Goal: Check status: Check status

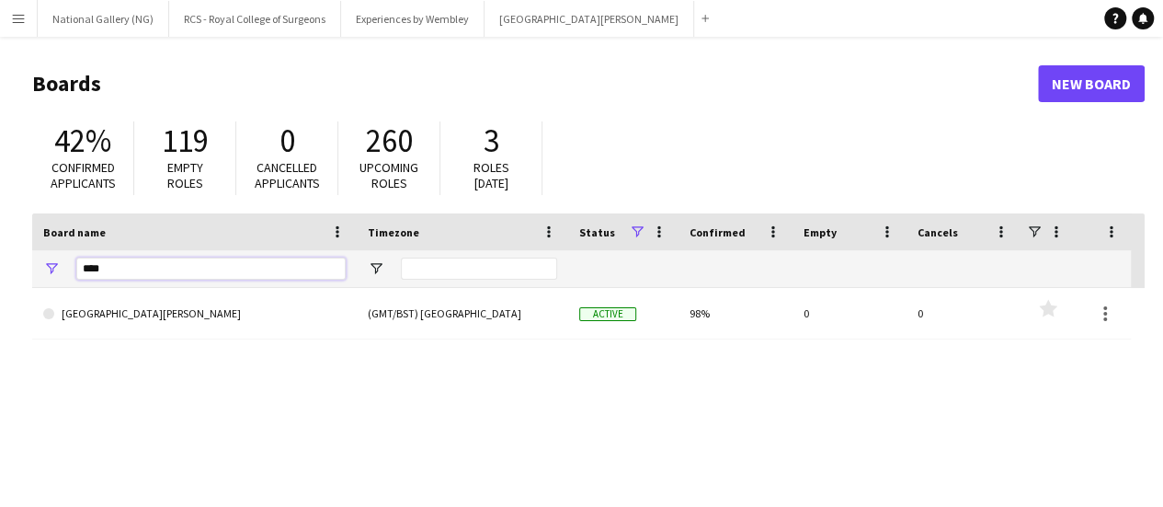
drag, startPoint x: 129, startPoint y: 268, endPoint x: 68, endPoint y: 268, distance: 60.7
click at [68, 268] on div "****" at bounding box center [194, 268] width 325 height 37
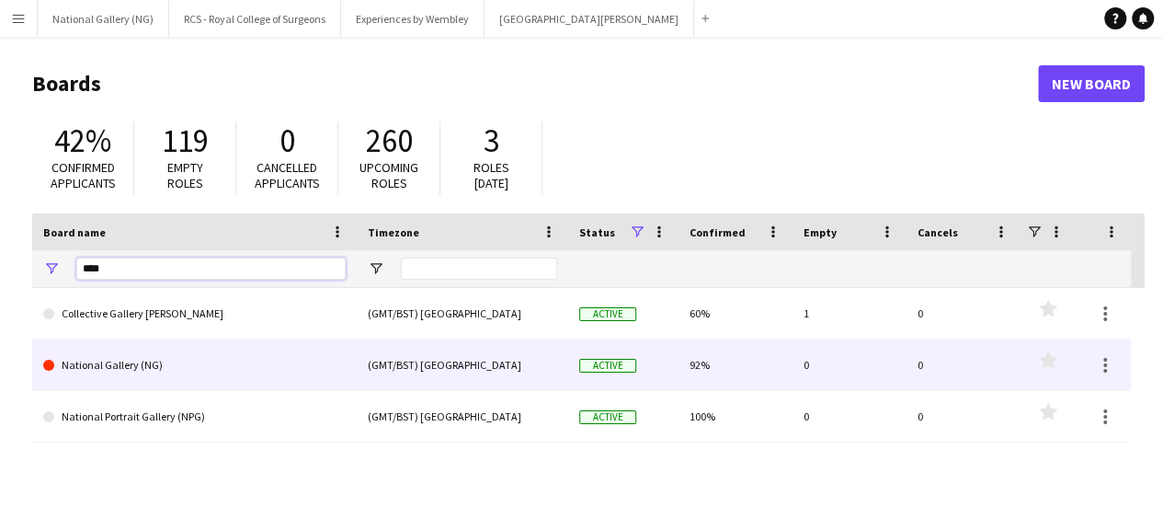
type input "****"
click at [288, 371] on link "National Gallery (NG)" at bounding box center [194, 364] width 302 height 51
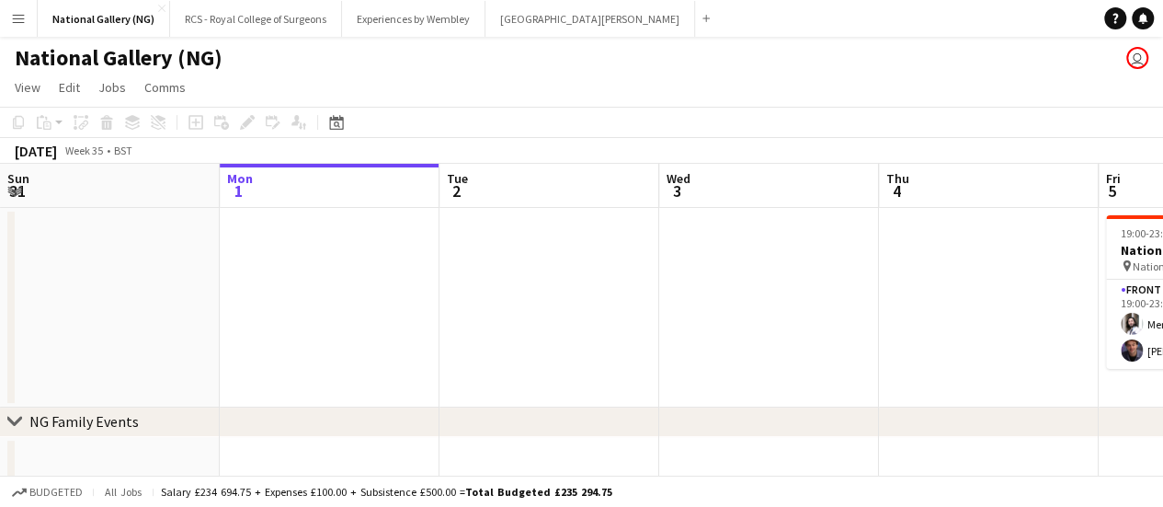
scroll to position [16, 0]
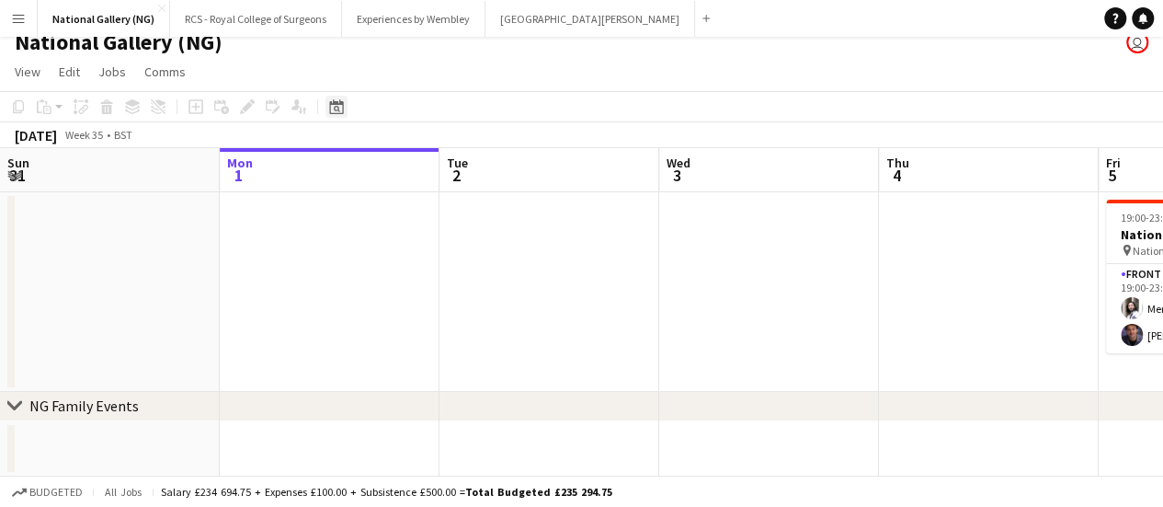
click at [342, 103] on icon at bounding box center [336, 106] width 14 height 15
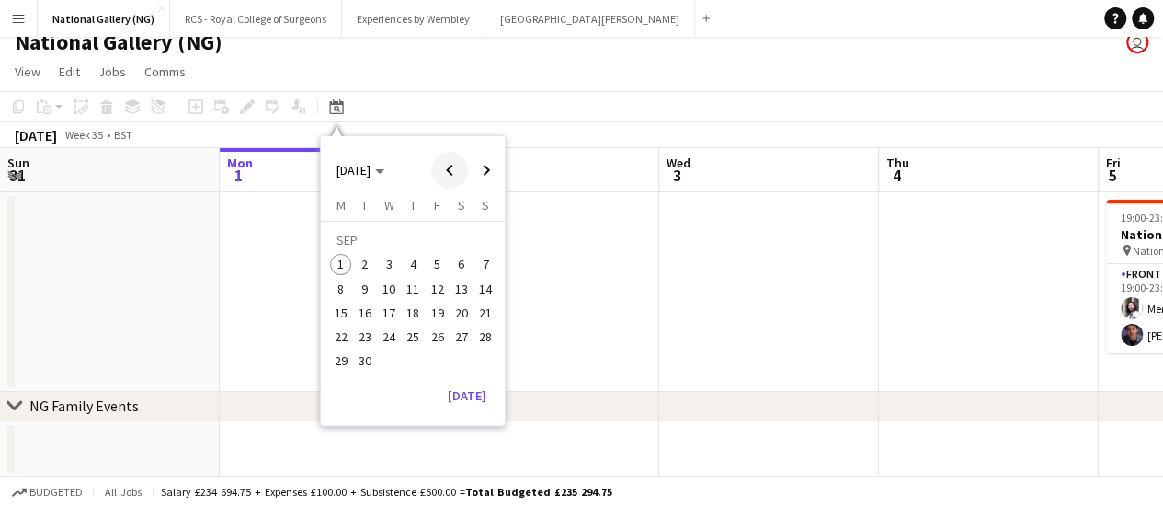
click at [448, 168] on span "Previous month" at bounding box center [449, 170] width 37 height 37
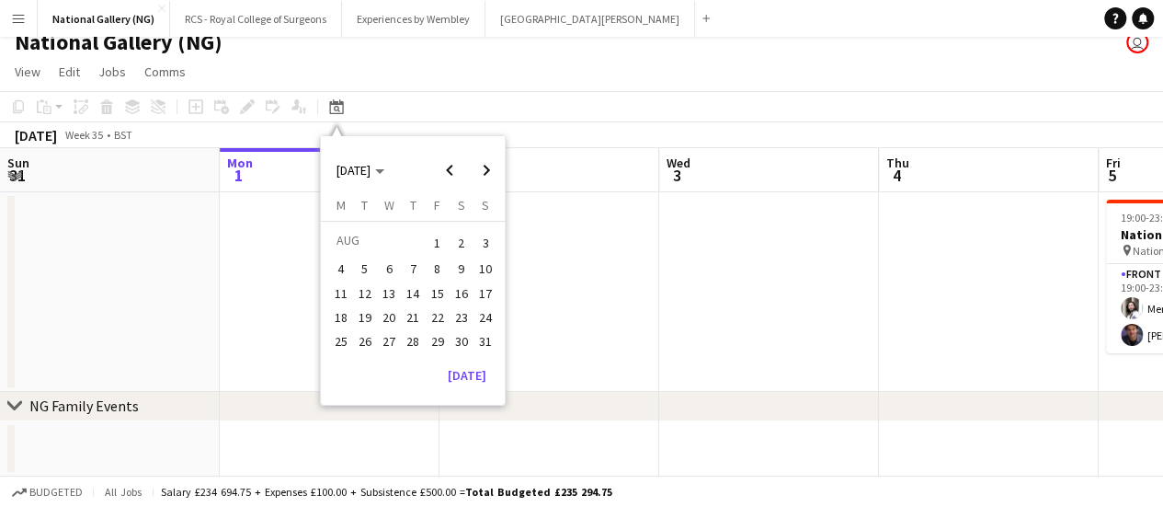
click at [442, 242] on span "1" at bounding box center [438, 243] width 22 height 26
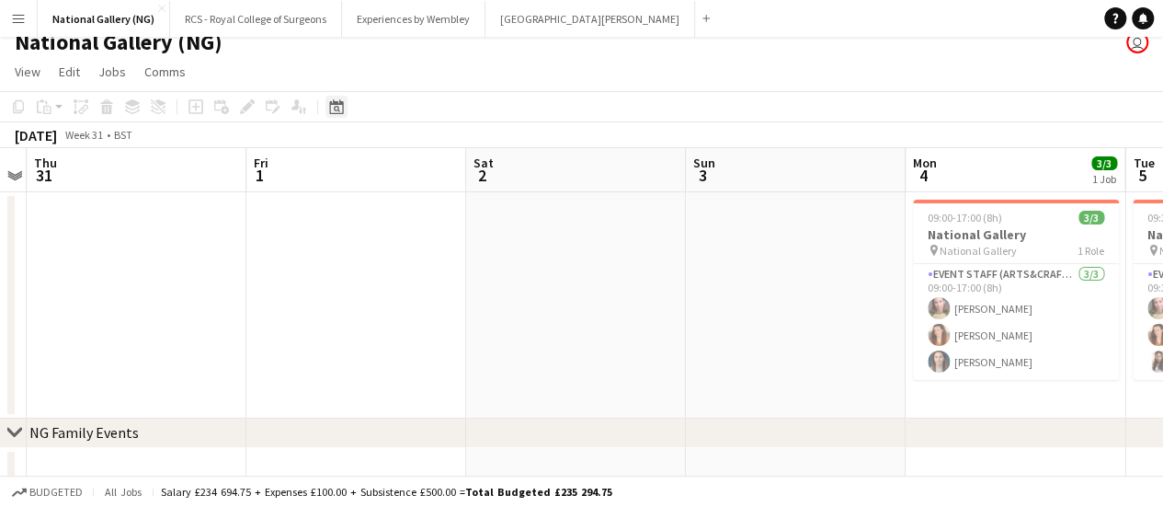
click at [337, 107] on icon at bounding box center [337, 109] width 6 height 6
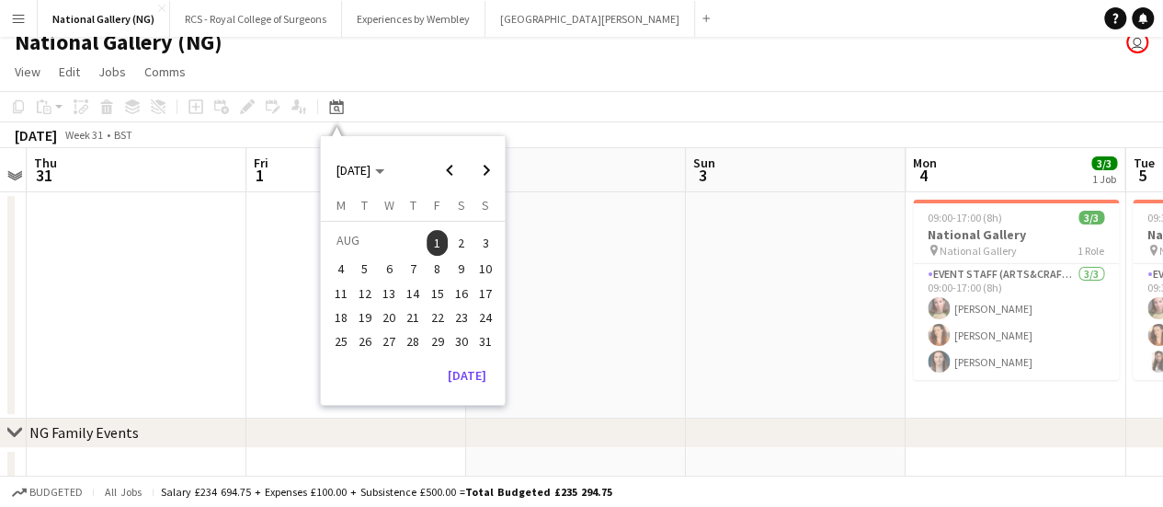
click at [346, 289] on span "11" at bounding box center [341, 293] width 22 height 22
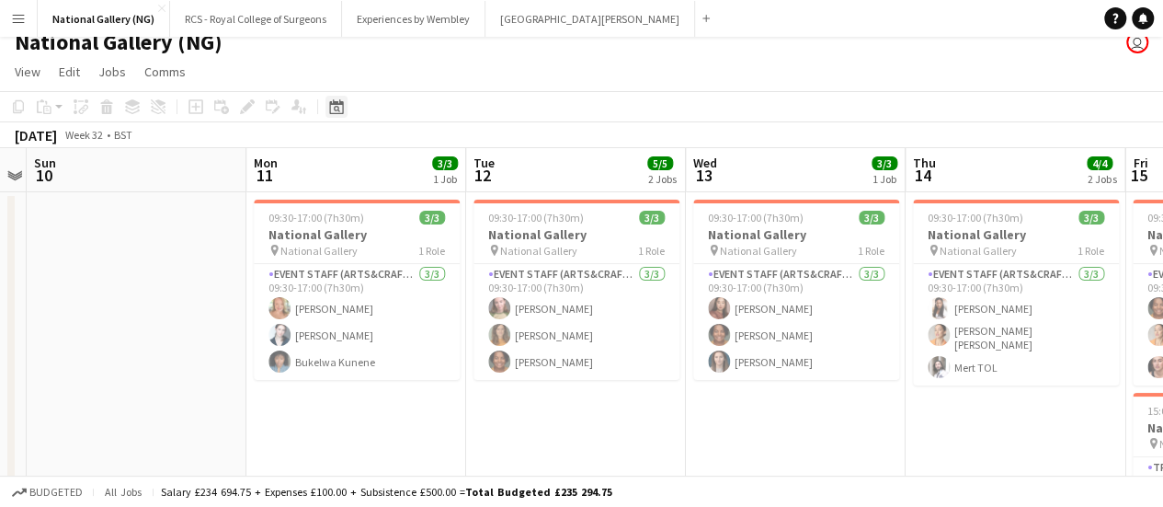
click at [339, 104] on icon at bounding box center [336, 106] width 14 height 15
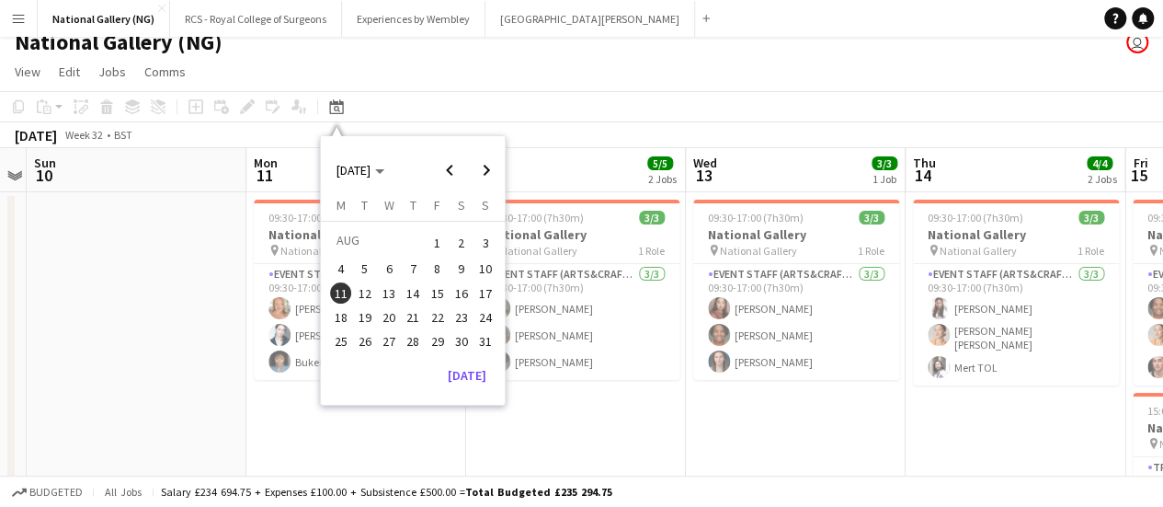
click at [440, 292] on span "15" at bounding box center [438, 293] width 22 height 22
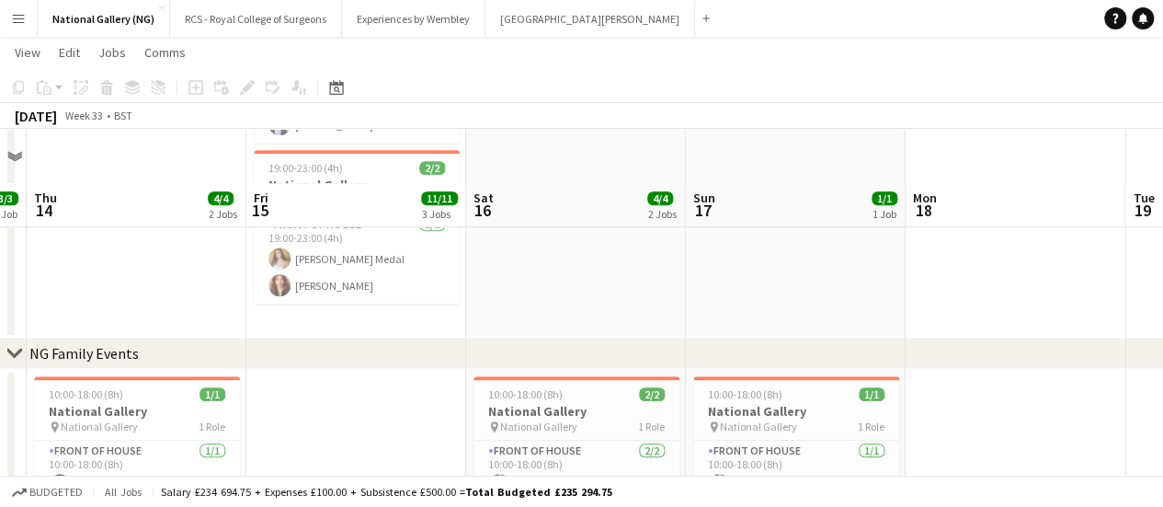
scroll to position [616, 0]
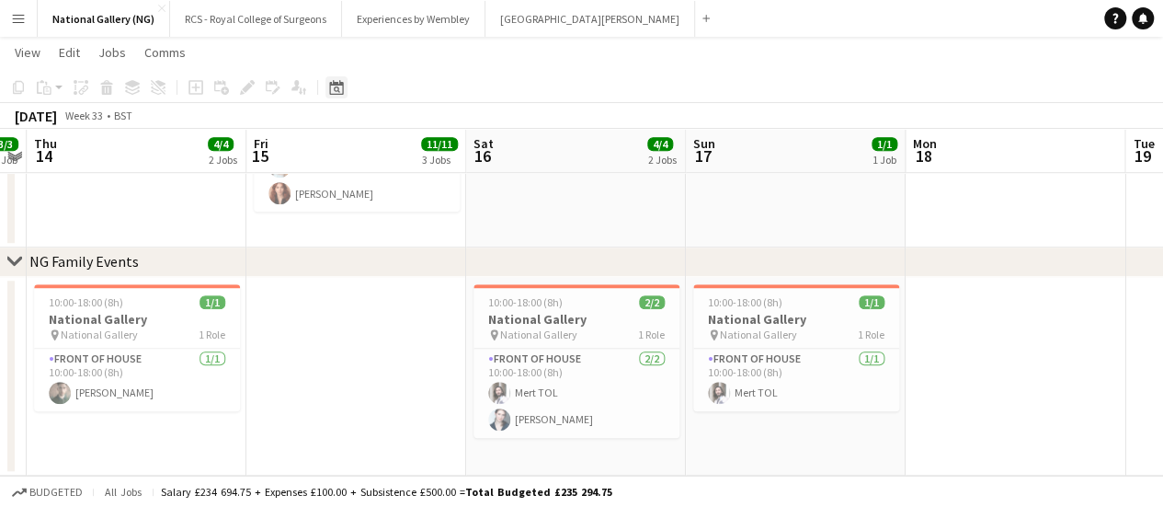
click at [335, 91] on icon "Date picker" at bounding box center [336, 87] width 15 height 15
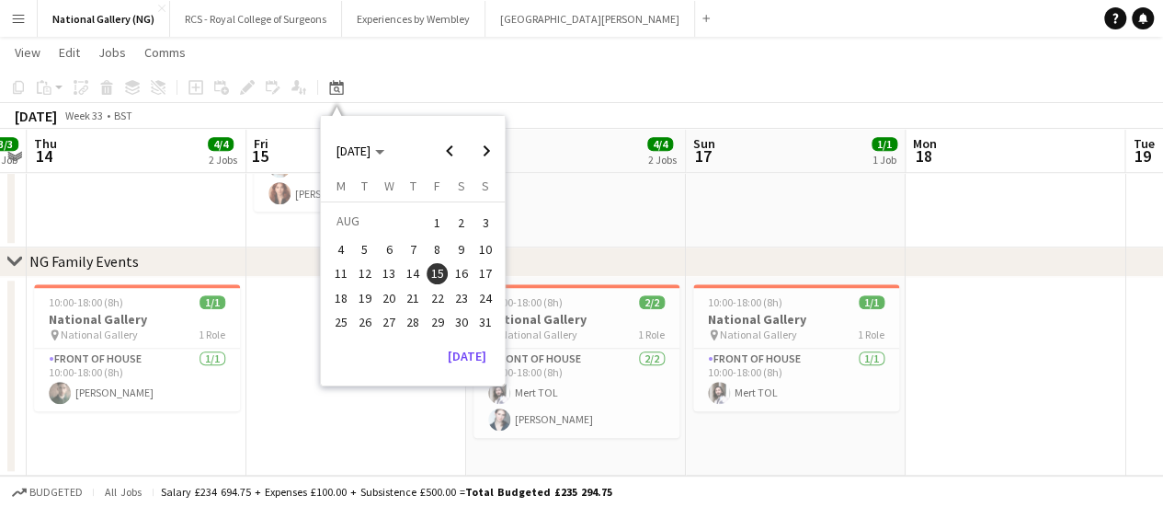
click at [417, 272] on span "14" at bounding box center [413, 274] width 22 height 22
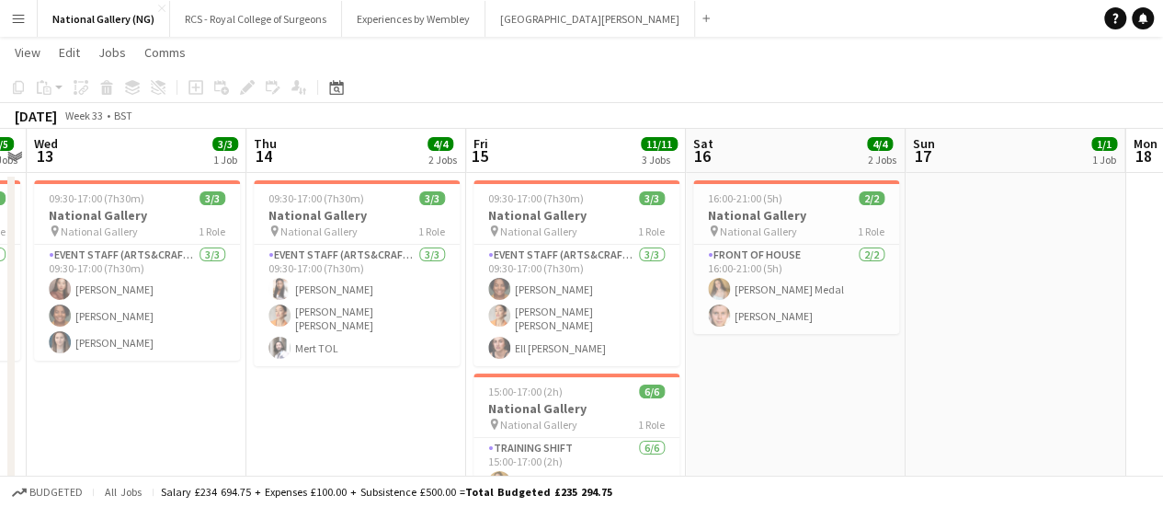
scroll to position [92, 0]
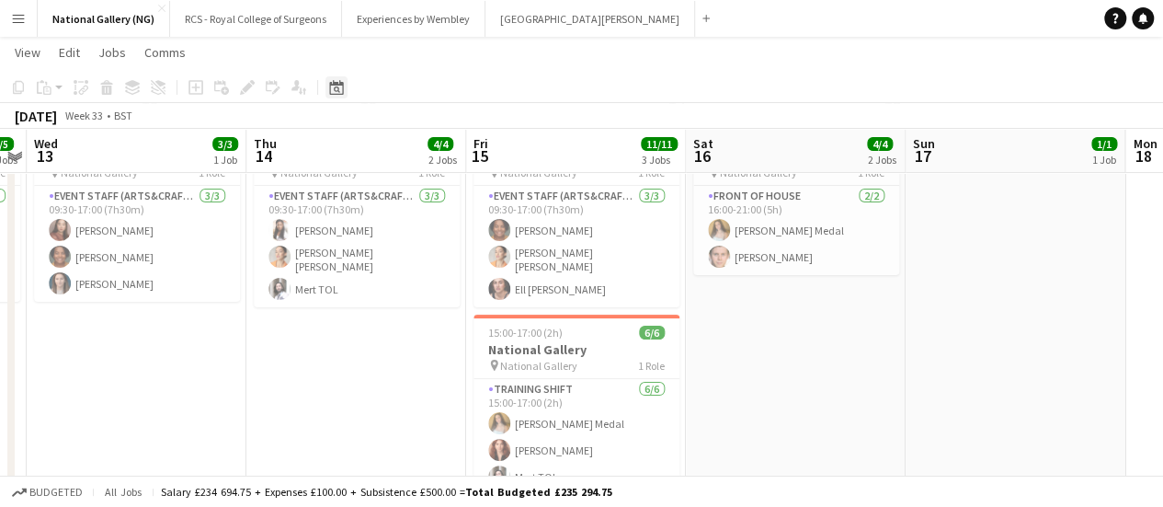
click at [344, 84] on div "Date picker" at bounding box center [336, 87] width 22 height 22
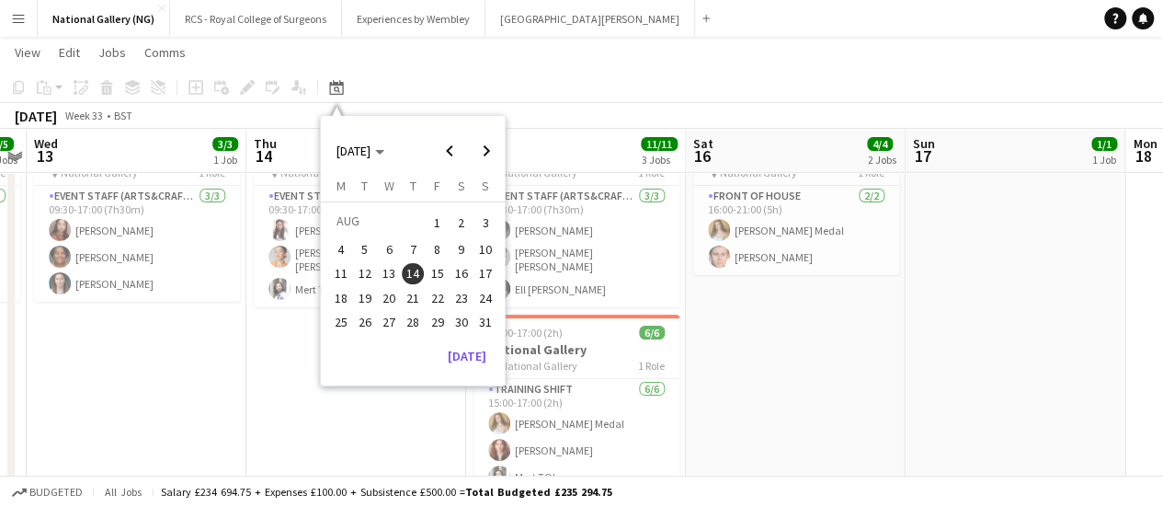
click at [369, 270] on span "12" at bounding box center [365, 274] width 22 height 22
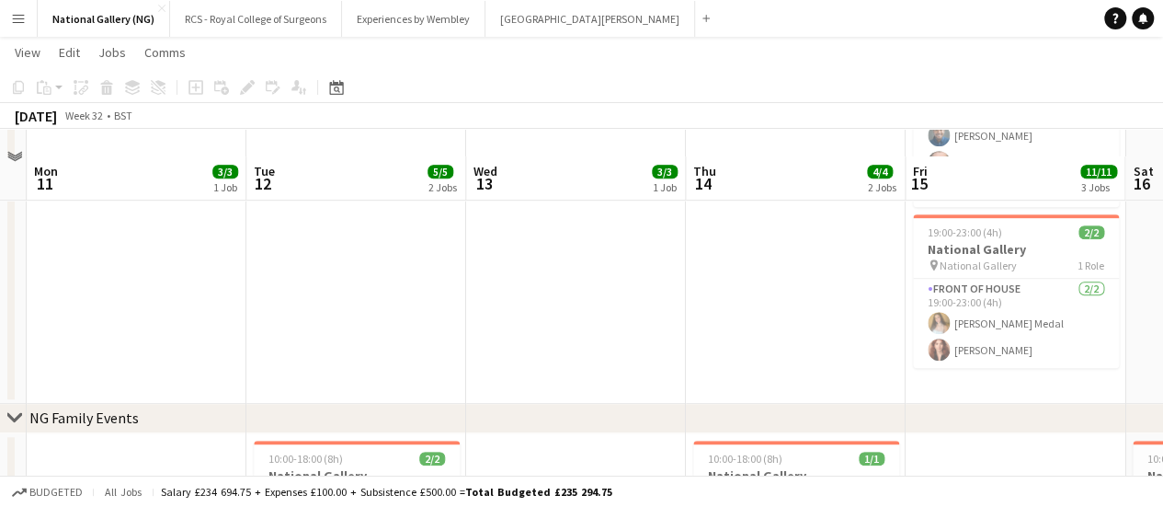
scroll to position [616, 0]
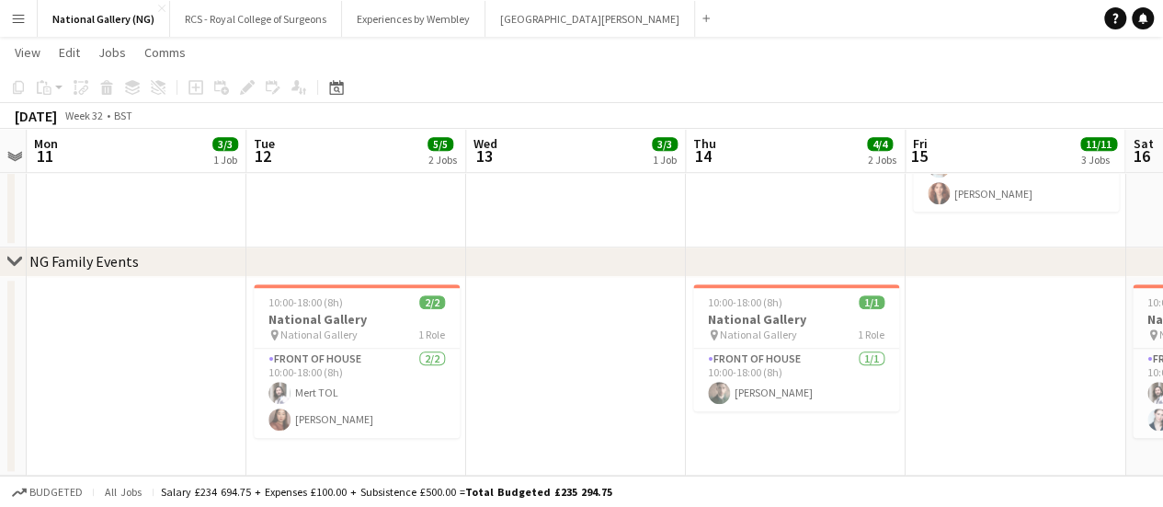
click at [966, 154] on app-board-header-date "Fri 15 11/11 3 Jobs" at bounding box center [1016, 151] width 220 height 44
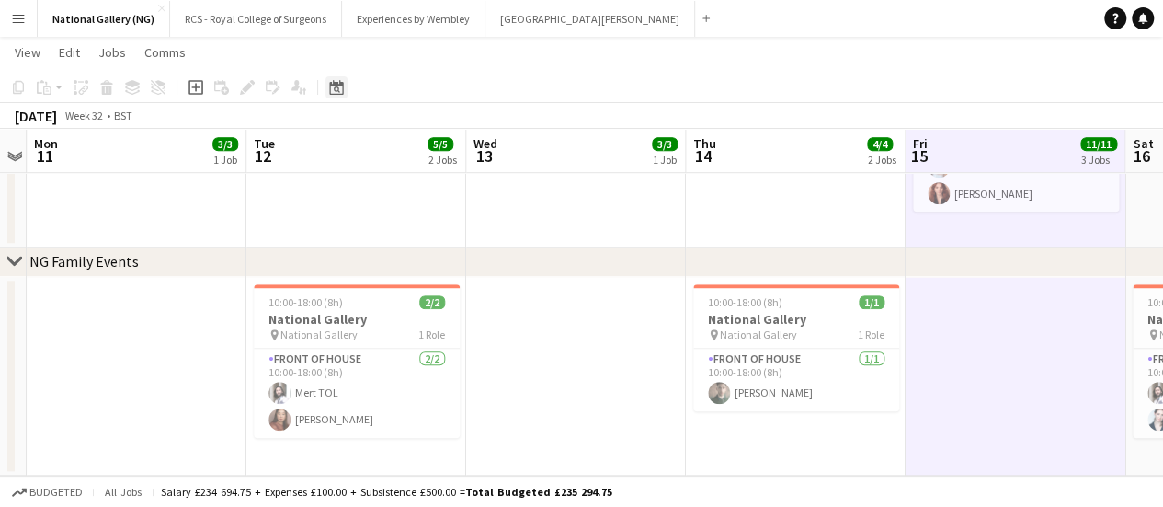
click at [335, 86] on icon at bounding box center [337, 89] width 6 height 6
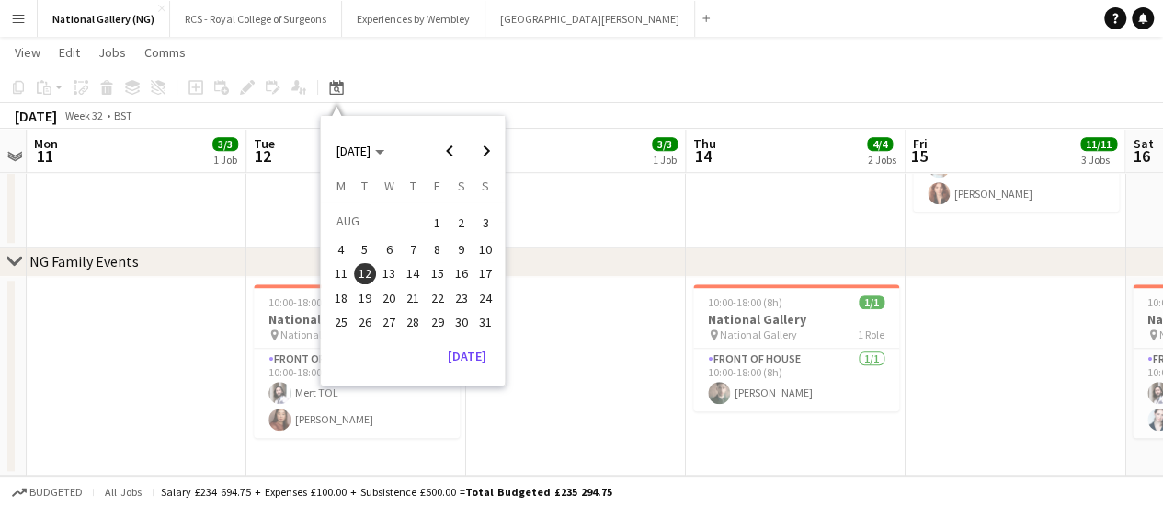
click at [445, 257] on button "8" at bounding box center [437, 249] width 24 height 24
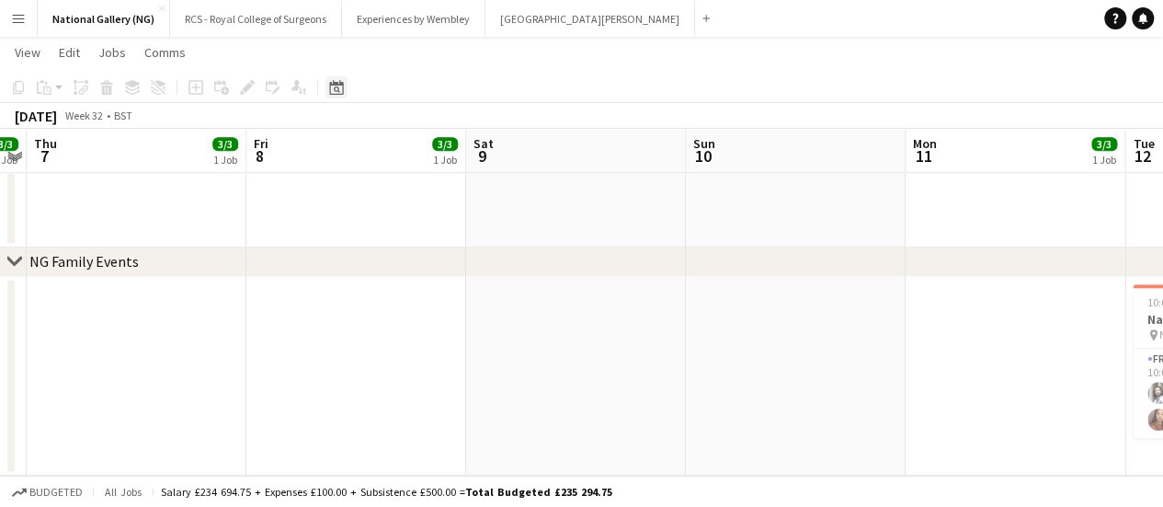
click at [340, 85] on icon at bounding box center [336, 87] width 14 height 15
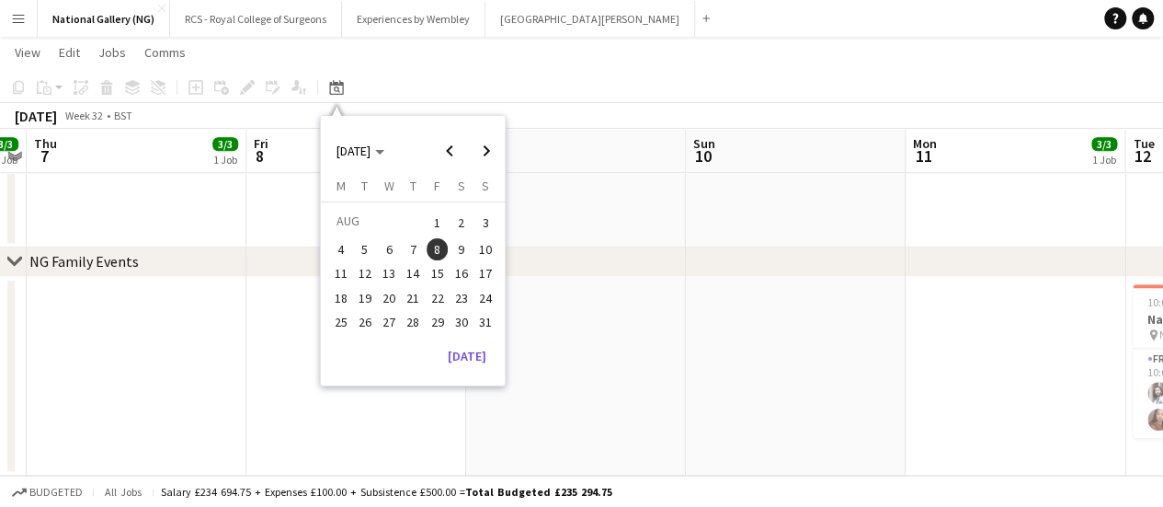
click at [442, 271] on span "15" at bounding box center [438, 274] width 22 height 22
